Goal: Task Accomplishment & Management: Manage account settings

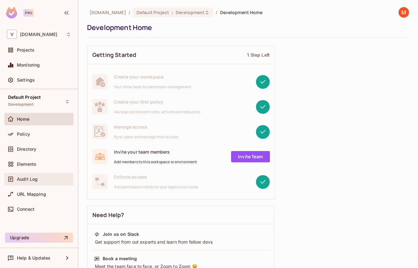
click at [37, 178] on span "Audit Log" at bounding box center [27, 179] width 21 height 5
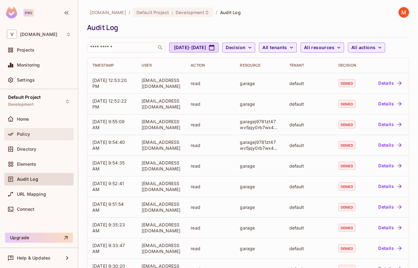
click at [36, 137] on div "Policy" at bounding box center [44, 134] width 54 height 5
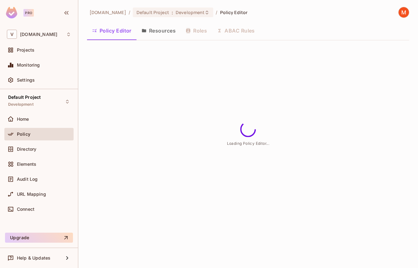
click at [161, 30] on button "Resources" at bounding box center [159, 31] width 44 height 16
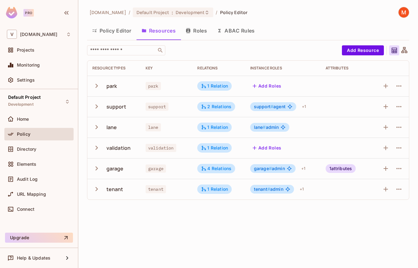
click at [282, 169] on span "garage # admin" at bounding box center [269, 168] width 31 height 5
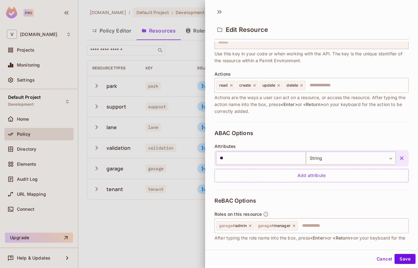
scroll to position [54, 0]
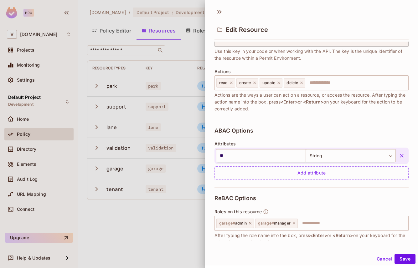
click at [400, 157] on icon "button" at bounding box center [402, 156] width 6 height 6
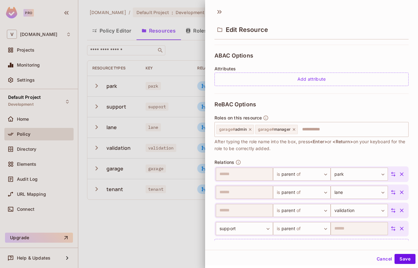
scroll to position [149, 0]
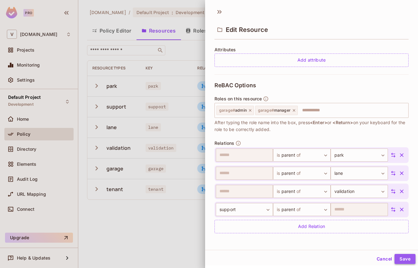
click at [406, 261] on button "Save" at bounding box center [405, 259] width 21 height 10
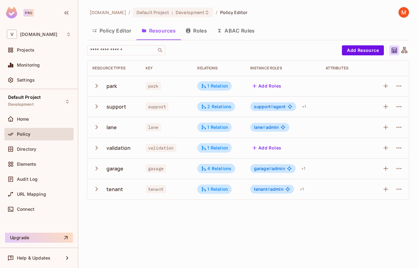
click at [190, 28] on icon "button" at bounding box center [188, 30] width 5 height 5
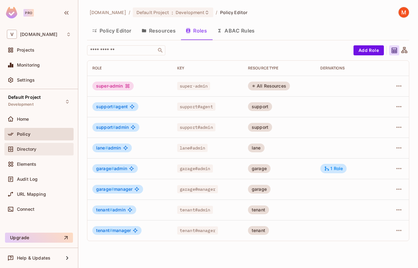
click at [47, 149] on div "Directory" at bounding box center [44, 149] width 54 height 5
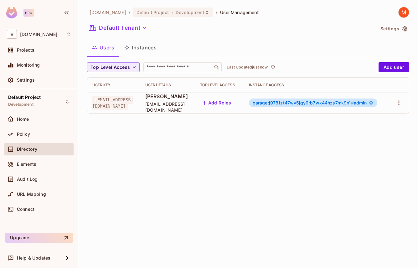
click at [234, 105] on button "Add Roles" at bounding box center [217, 103] width 34 height 10
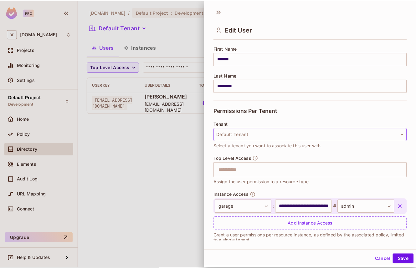
scroll to position [83, 0]
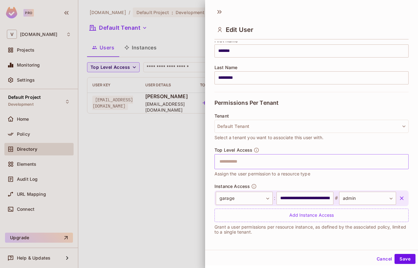
click at [247, 166] on input "text" at bounding box center [306, 162] width 181 height 13
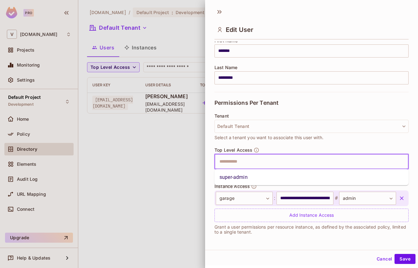
click at [242, 178] on li "super-admin" at bounding box center [311, 177] width 194 height 11
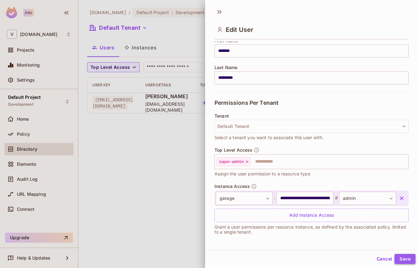
click at [402, 259] on button "Save" at bounding box center [405, 259] width 21 height 10
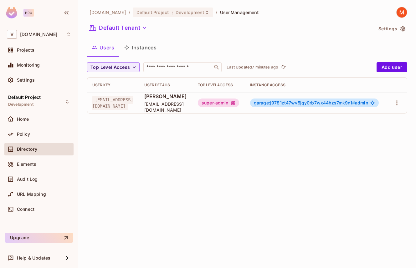
click at [402, 35] on div "vendpark.io / Default Project : Development / User Management Default Tenant Se…" at bounding box center [247, 63] width 320 height 112
click at [403, 28] on icon "button" at bounding box center [403, 28] width 5 height 5
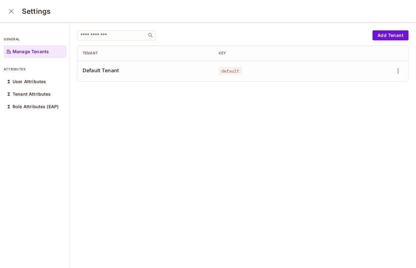
click at [9, 11] on icon "close" at bounding box center [12, 12] width 8 height 8
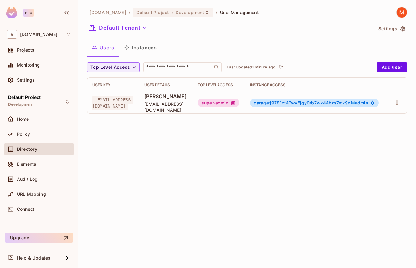
click at [239, 104] on div "super-admin" at bounding box center [218, 103] width 41 height 9
click at [396, 105] on body "Pro V vendpark.io Projects Monitoring Settings Default Project Development Home…" at bounding box center [208, 134] width 416 height 268
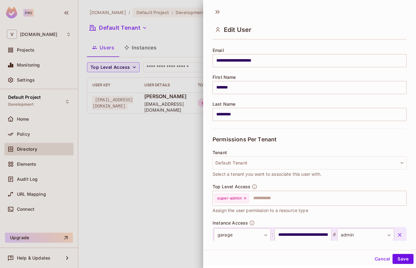
scroll to position [83, 0]
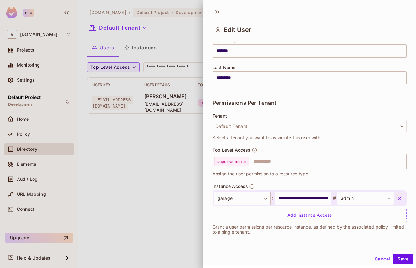
click at [175, 165] on div at bounding box center [208, 134] width 416 height 268
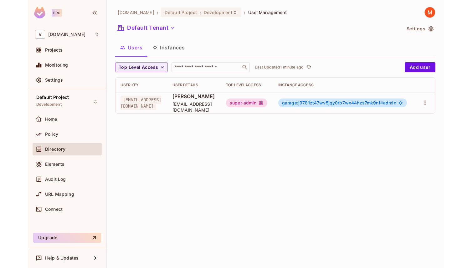
scroll to position [0, 0]
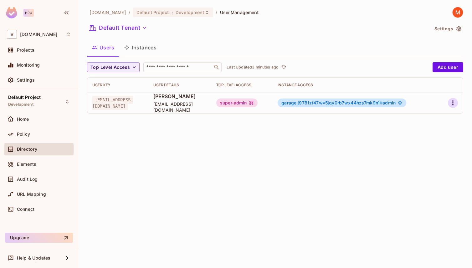
click at [418, 102] on icon "button" at bounding box center [453, 103] width 8 height 8
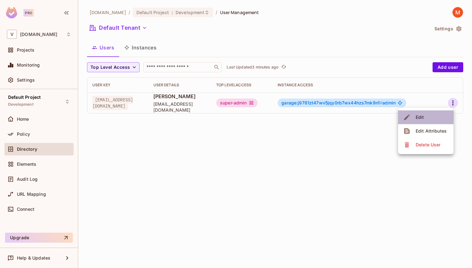
click at [418, 121] on li "Edit" at bounding box center [425, 118] width 55 height 14
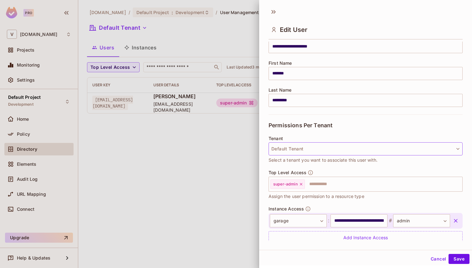
scroll to position [83, 0]
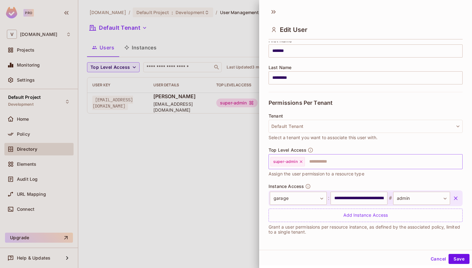
click at [302, 162] on icon at bounding box center [301, 162] width 3 height 3
click at [418, 262] on button "Save" at bounding box center [459, 259] width 21 height 10
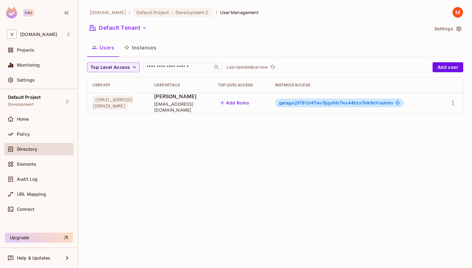
click at [150, 48] on button "Instances" at bounding box center [140, 48] width 42 height 16
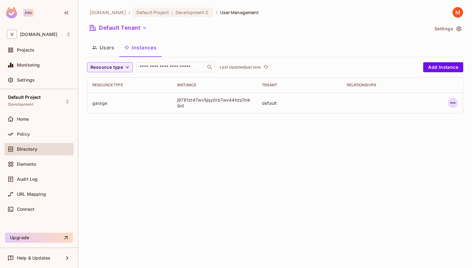
click at [418, 100] on icon "button" at bounding box center [453, 103] width 8 height 8
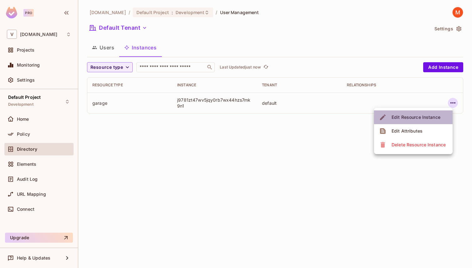
click at [418, 117] on div "Edit Resource Instance" at bounding box center [416, 117] width 49 height 6
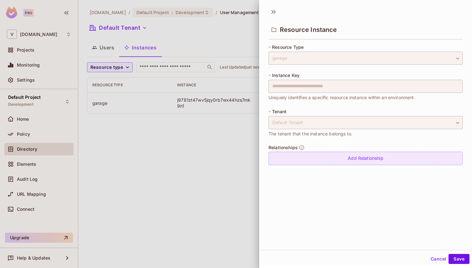
click at [354, 160] on div "Add Relationship" at bounding box center [366, 158] width 194 height 13
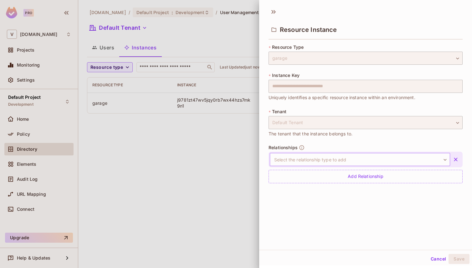
click at [345, 164] on body "**********" at bounding box center [236, 134] width 472 height 268
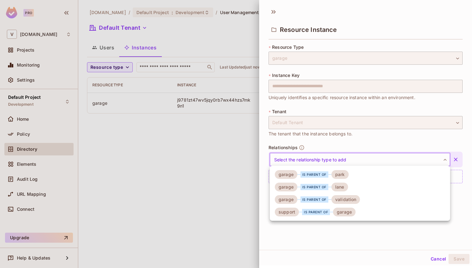
click at [360, 243] on div at bounding box center [236, 134] width 472 height 268
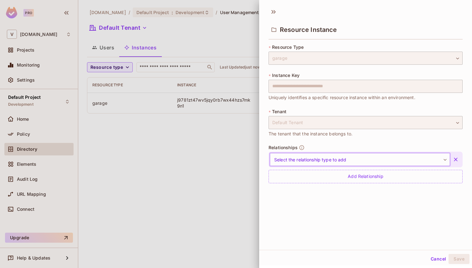
click at [313, 162] on body "**********" at bounding box center [236, 134] width 472 height 268
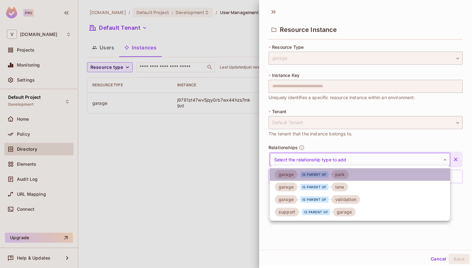
click at [313, 175] on div "is parent of" at bounding box center [315, 175] width 28 height 6
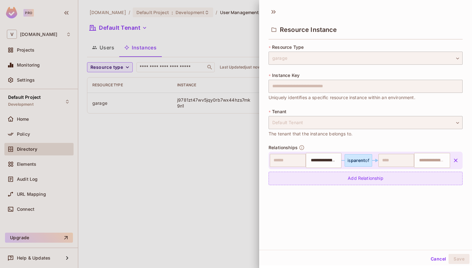
click at [334, 180] on div "Add Relationship" at bounding box center [366, 178] width 194 height 13
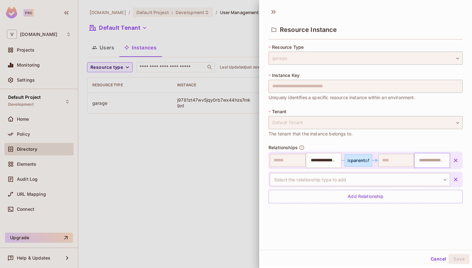
click at [418, 160] on input "text" at bounding box center [432, 160] width 32 height 13
click at [418, 162] on icon "button" at bounding box center [456, 161] width 6 height 6
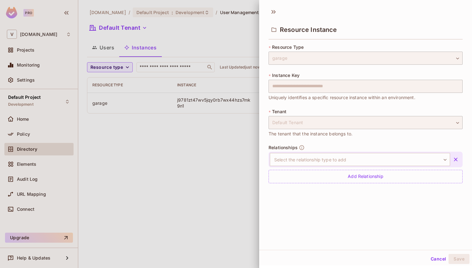
click at [418, 256] on button "Cancel" at bounding box center [438, 259] width 20 height 10
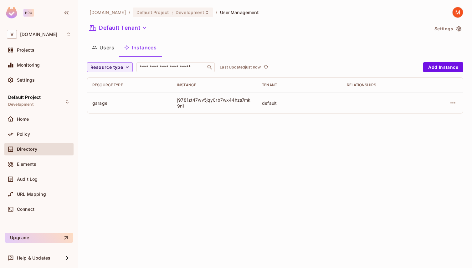
click at [111, 47] on button "Users" at bounding box center [103, 48] width 32 height 16
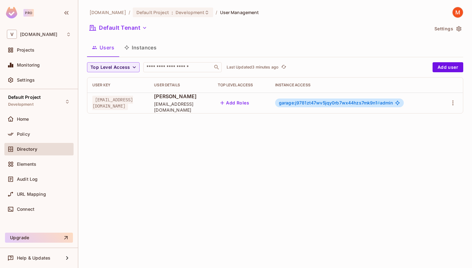
click at [252, 104] on button "Add Roles" at bounding box center [235, 103] width 34 height 10
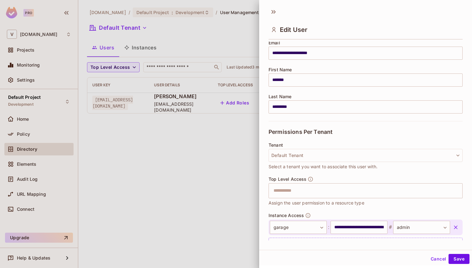
scroll to position [83, 0]
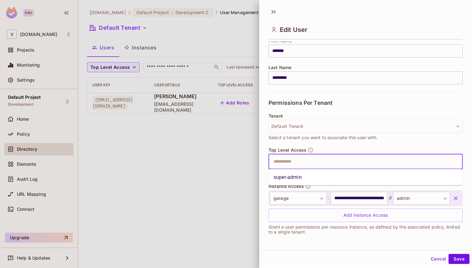
click at [290, 165] on input "text" at bounding box center [360, 162] width 181 height 13
click at [289, 177] on li "super-admin" at bounding box center [366, 177] width 194 height 11
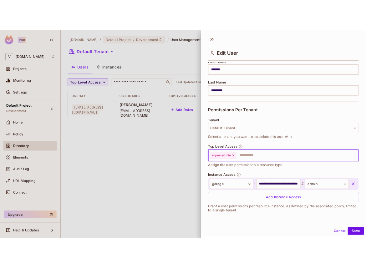
scroll to position [1, 0]
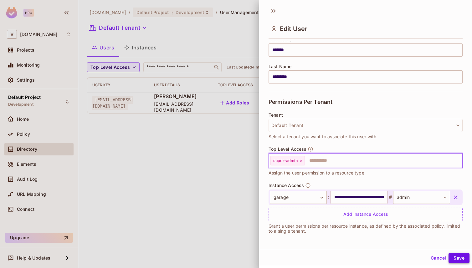
click at [418, 256] on button "Save" at bounding box center [459, 258] width 21 height 10
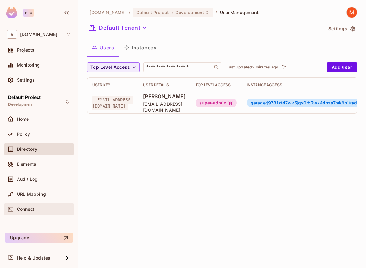
click at [44, 214] on div "Connect" at bounding box center [38, 209] width 69 height 13
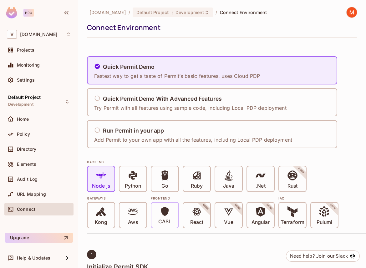
click at [162, 218] on span at bounding box center [165, 213] width 10 height 12
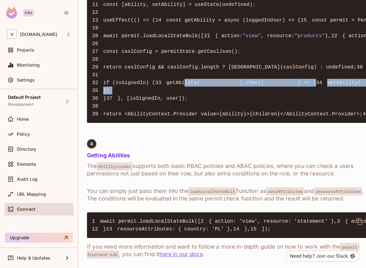
drag, startPoint x: 121, startPoint y: 114, endPoint x: 133, endPoint y: 132, distance: 21.4
click at [133, 123] on pre "1 import React, { createContext, useEffect, useState } from "react" ; 2 import …" at bounding box center [228, 28] width 282 height 190
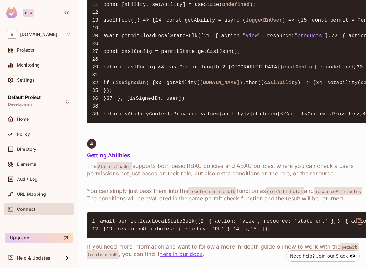
click at [196, 123] on pre "1 import React, { createContext, useEffect, useState } from "react" ; 2 import …" at bounding box center [228, 28] width 282 height 190
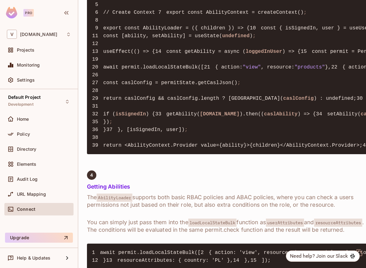
scroll to position [715, 0]
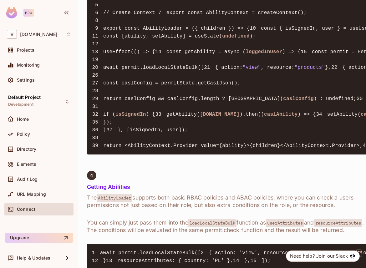
click at [243, 70] on span ""view"" at bounding box center [252, 68] width 18 height 6
click at [295, 70] on span ""products"" at bounding box center [310, 68] width 31 height 6
click at [43, 150] on div "Directory" at bounding box center [44, 149] width 54 height 5
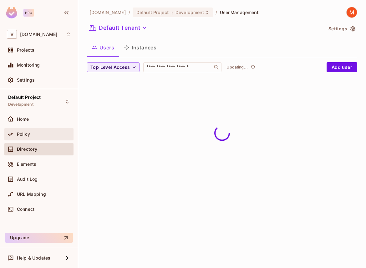
click at [43, 137] on div "Policy" at bounding box center [39, 135] width 64 height 8
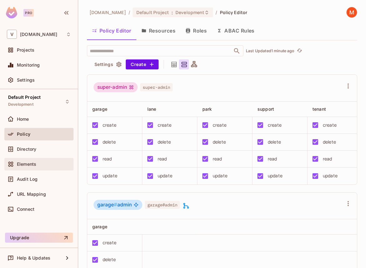
click at [24, 165] on span "Elements" at bounding box center [26, 164] width 19 height 5
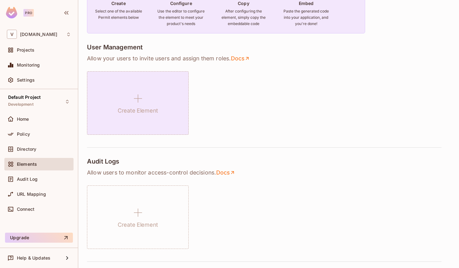
scroll to position [81, 0]
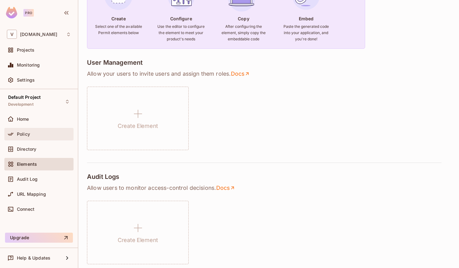
click at [23, 137] on div "Policy" at bounding box center [39, 135] width 64 height 8
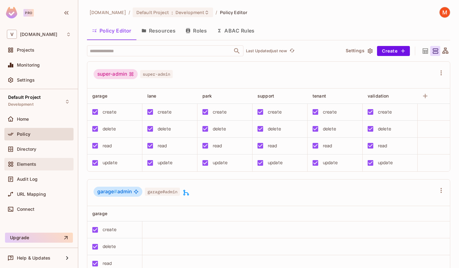
click at [50, 166] on div "Elements" at bounding box center [44, 164] width 54 height 5
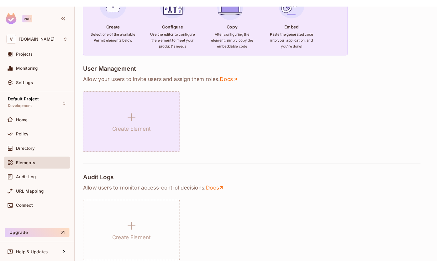
scroll to position [86, 0]
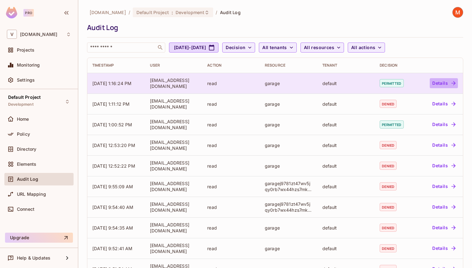
click at [445, 86] on button "Details" at bounding box center [444, 83] width 28 height 10
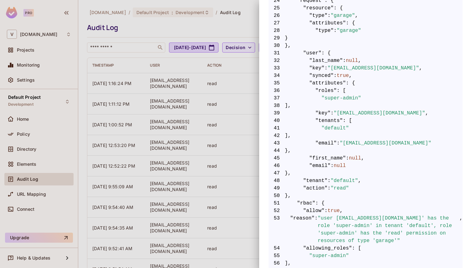
scroll to position [320, 0]
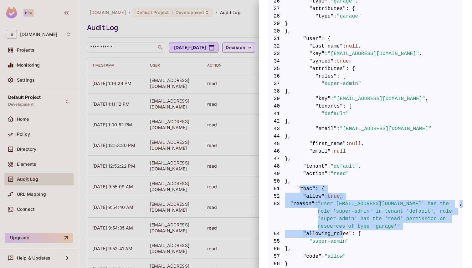
drag, startPoint x: 299, startPoint y: 189, endPoint x: 342, endPoint y: 235, distance: 63.1
click at [342, 235] on code "1 { 2 "allow" : true , 3 "query" : { 4 "user" : { 5 "key" : "mbeardsley@vendpar…" at bounding box center [366, 50] width 194 height 481
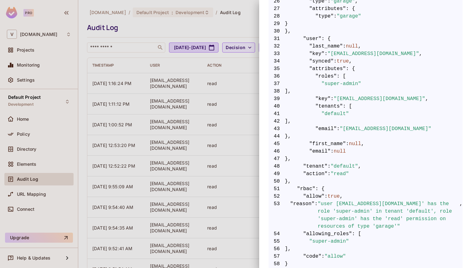
click at [370, 235] on span "54 "allowing_roles" : [" at bounding box center [366, 234] width 194 height 8
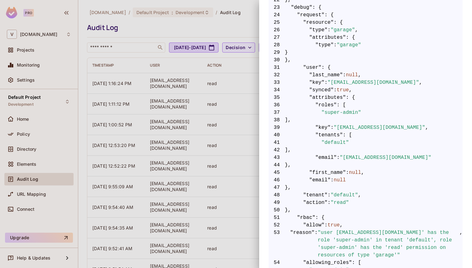
scroll to position [299, 0]
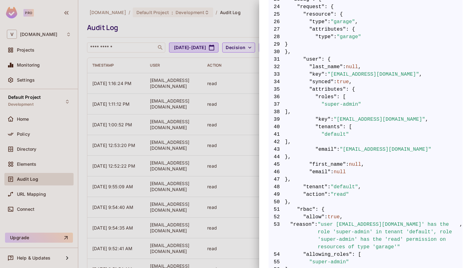
click at [224, 112] on div at bounding box center [236, 134] width 472 height 268
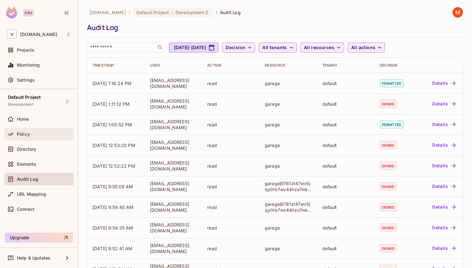
click at [39, 134] on div "Policy" at bounding box center [44, 134] width 54 height 5
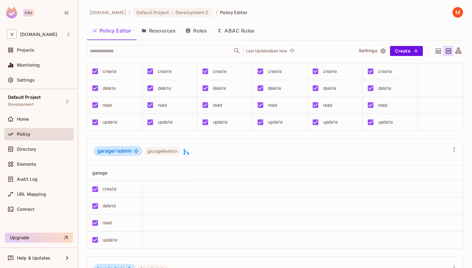
scroll to position [42, 0]
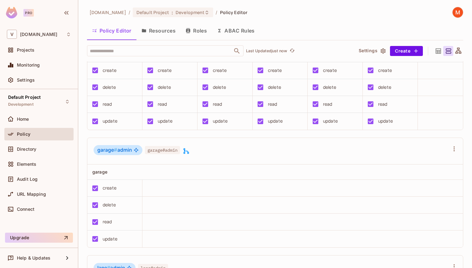
click at [187, 151] on icon at bounding box center [186, 151] width 6 height 6
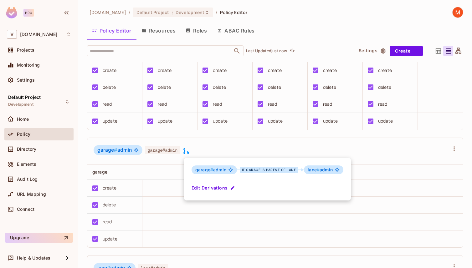
click at [302, 149] on div at bounding box center [236, 134] width 472 height 268
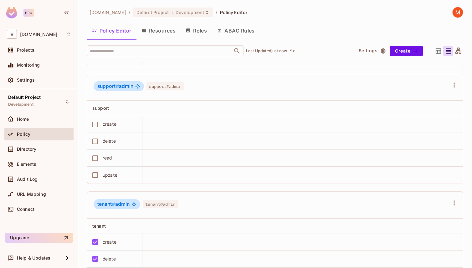
scroll to position [354, 0]
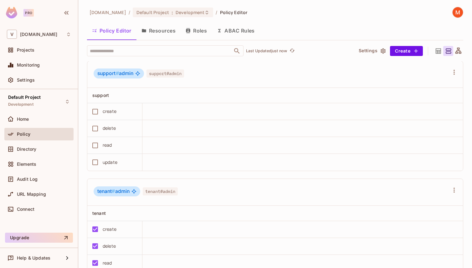
click at [162, 29] on button "Resources" at bounding box center [159, 31] width 44 height 16
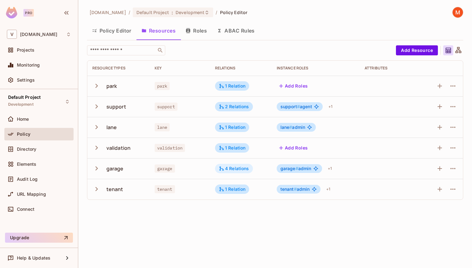
click at [236, 170] on div "4 Relations" at bounding box center [234, 169] width 30 height 6
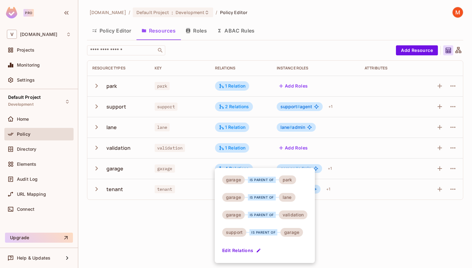
click at [336, 231] on div at bounding box center [236, 134] width 472 height 268
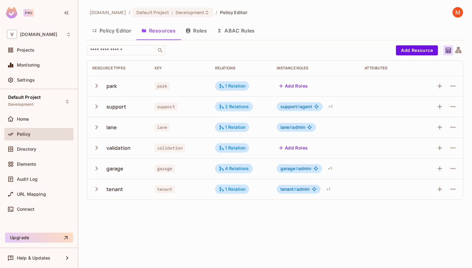
click at [198, 31] on button "Roles" at bounding box center [196, 31] width 31 height 16
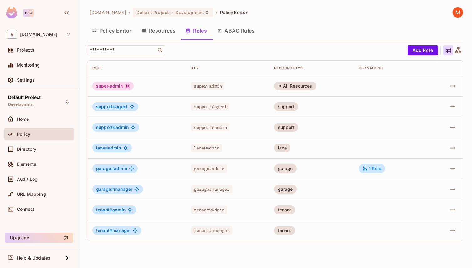
click at [457, 53] on icon at bounding box center [459, 50] width 6 height 6
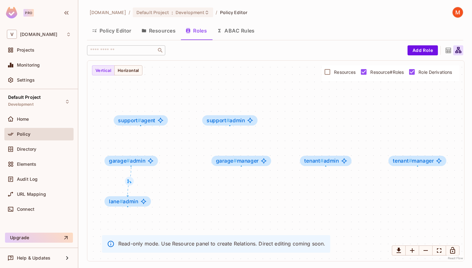
click at [447, 50] on icon at bounding box center [449, 51] width 8 height 8
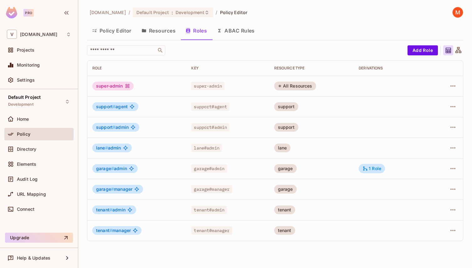
drag, startPoint x: 282, startPoint y: 86, endPoint x: 313, endPoint y: 87, distance: 31.0
click at [313, 86] on div "All Resources" at bounding box center [295, 86] width 42 height 9
click at [313, 87] on div "All Resources" at bounding box center [295, 86] width 42 height 9
click at [120, 32] on button "Policy Editor" at bounding box center [111, 31] width 49 height 16
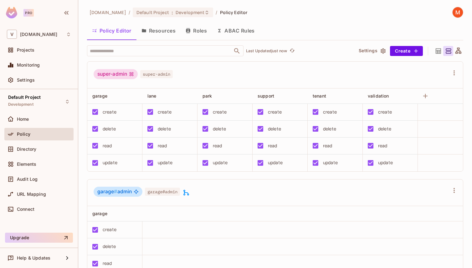
click at [164, 33] on button "Resources" at bounding box center [159, 31] width 44 height 16
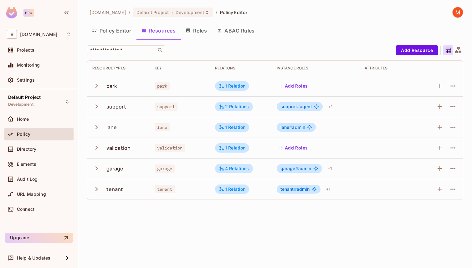
click at [93, 167] on icon "button" at bounding box center [96, 168] width 8 height 8
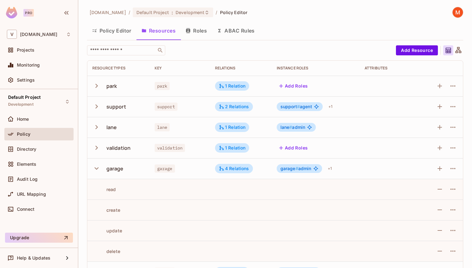
click at [197, 35] on button "Roles" at bounding box center [196, 31] width 31 height 16
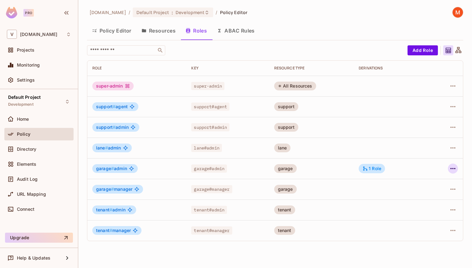
click at [453, 168] on icon "button" at bounding box center [453, 169] width 8 height 8
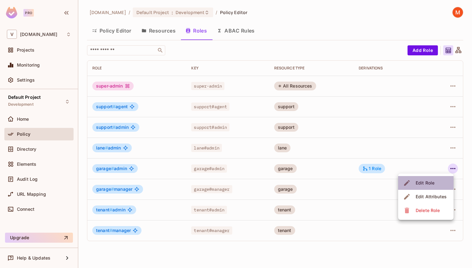
click at [436, 181] on span "Edit Role" at bounding box center [425, 183] width 23 height 10
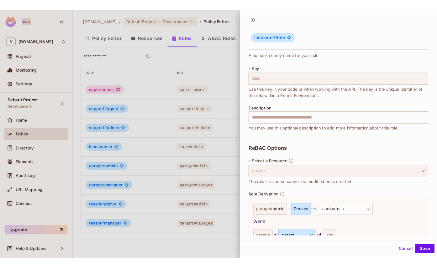
scroll to position [23, 0]
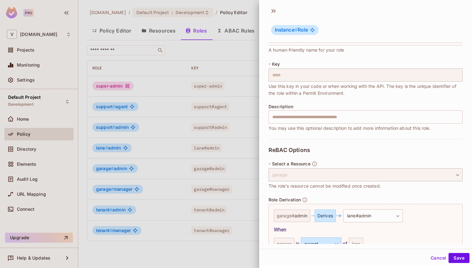
click at [224, 59] on div at bounding box center [236, 134] width 472 height 268
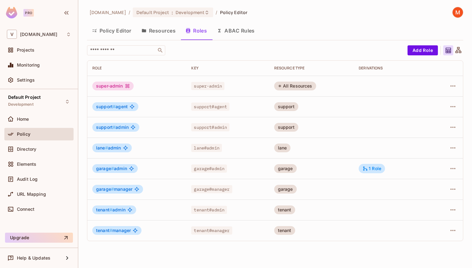
click at [169, 31] on button "Resources" at bounding box center [159, 31] width 44 height 16
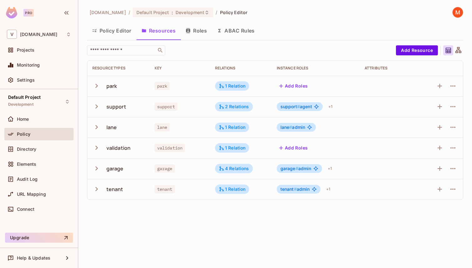
click at [119, 29] on button "Policy Editor" at bounding box center [111, 31] width 49 height 16
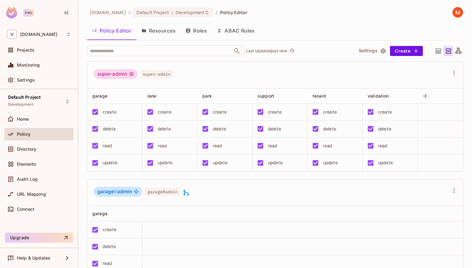
click at [149, 29] on button "Resources" at bounding box center [159, 31] width 44 height 16
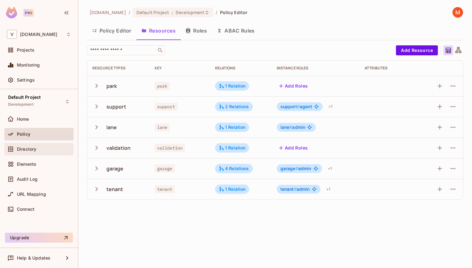
click at [55, 150] on div "Directory" at bounding box center [44, 149] width 54 height 5
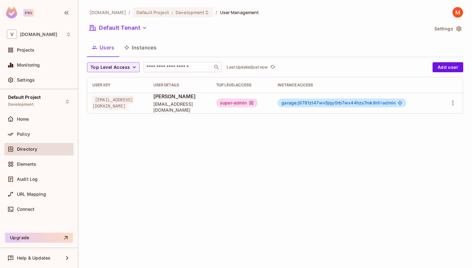
click at [383, 103] on span "#" at bounding box center [381, 102] width 3 height 5
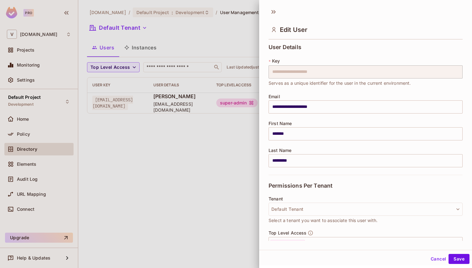
click at [193, 113] on div at bounding box center [236, 134] width 472 height 268
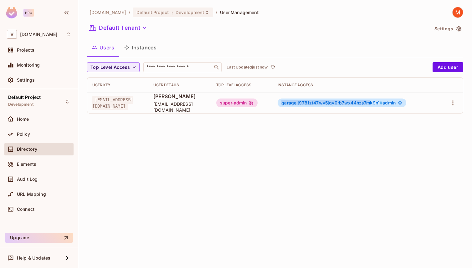
drag, startPoint x: 298, startPoint y: 102, endPoint x: 387, endPoint y: 102, distance: 88.9
click at [387, 102] on div "garage:j9781zt47wv5jqy0rb7wx44hzs7mk9n1 # admin" at bounding box center [342, 103] width 129 height 9
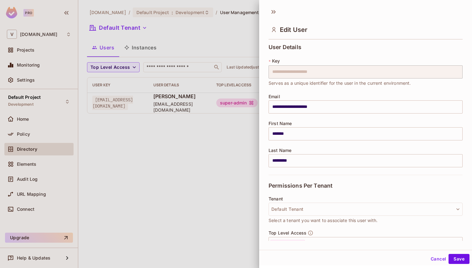
click at [215, 167] on div at bounding box center [236, 134] width 472 height 268
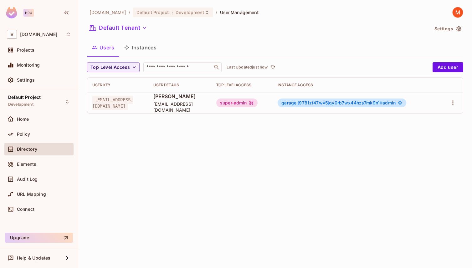
click at [134, 47] on button "Instances" at bounding box center [140, 48] width 42 height 16
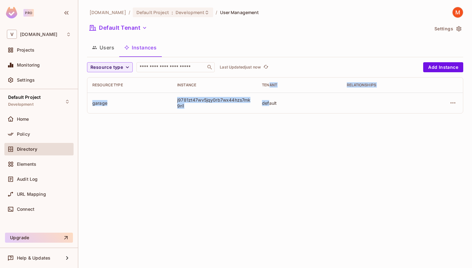
drag, startPoint x: 269, startPoint y: 85, endPoint x: 269, endPoint y: 103, distance: 18.5
click at [269, 103] on table "Resource type Instance Tenant Relationships garage j9781zt47wv5jqy0rb7wx44hzs7m…" at bounding box center [275, 96] width 376 height 36
click at [260, 132] on div "vendpark.io / Default Project : Development / User Management Default Tenant Se…" at bounding box center [275, 134] width 394 height 268
